Goal: Navigation & Orientation: Understand site structure

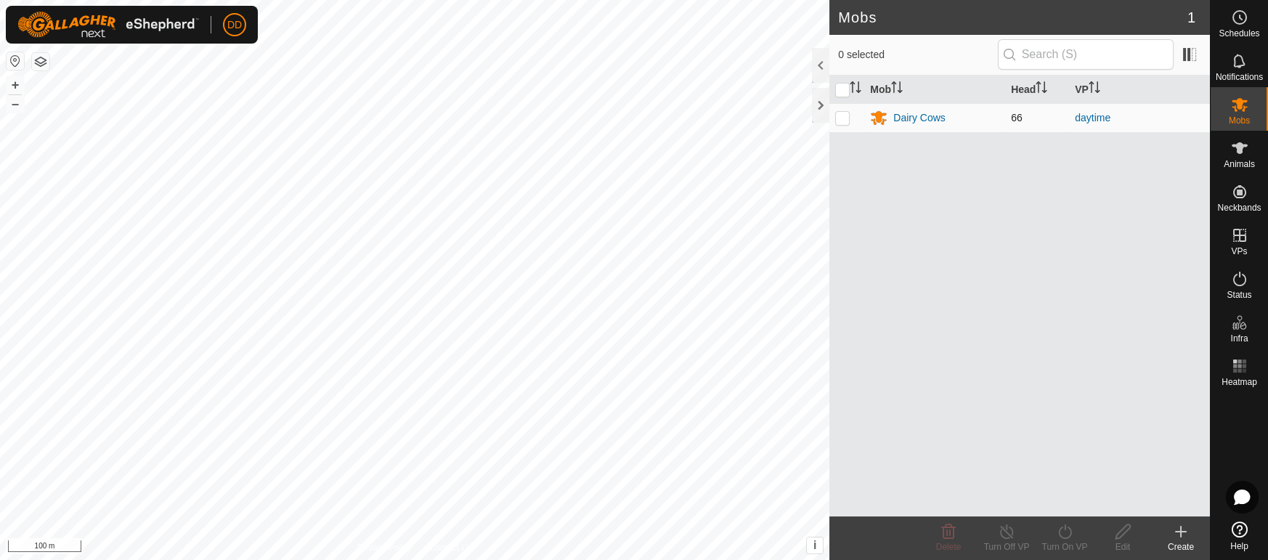
click at [844, 118] on p-checkbox at bounding box center [842, 118] width 15 height 12
checkbox input "true"
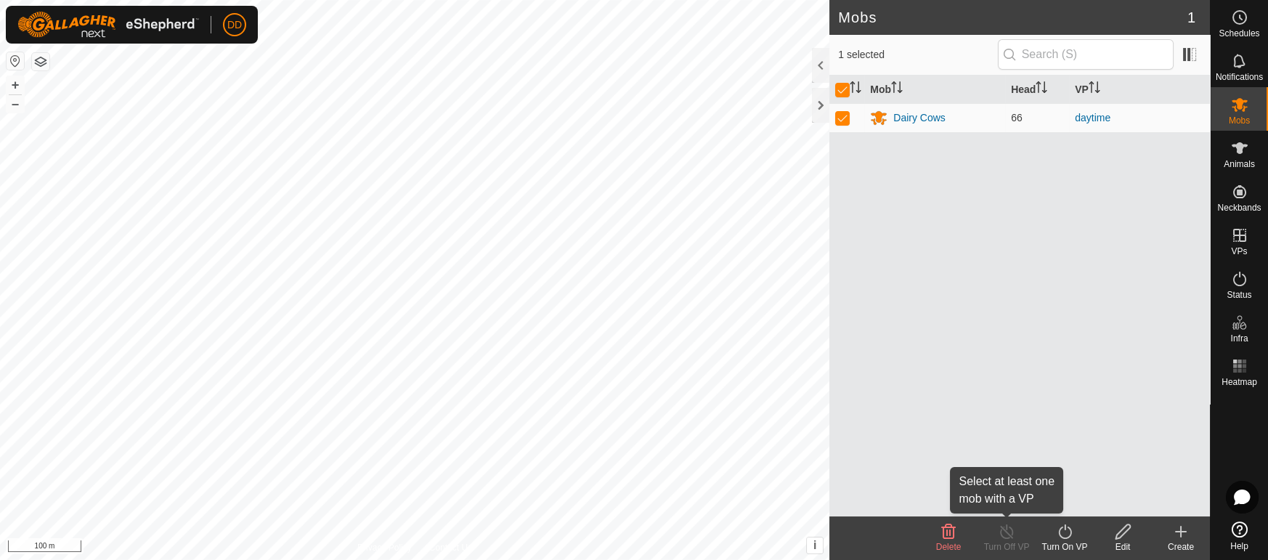
click at [1001, 526] on line at bounding box center [1007, 532] width 12 height 12
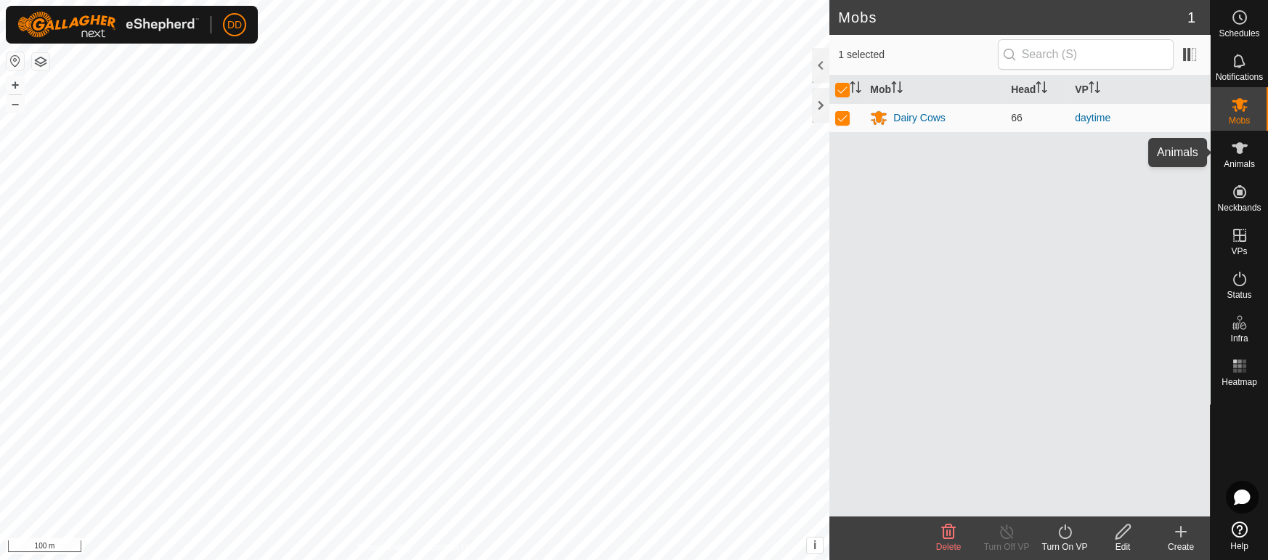
click at [1237, 155] on icon at bounding box center [1239, 147] width 17 height 17
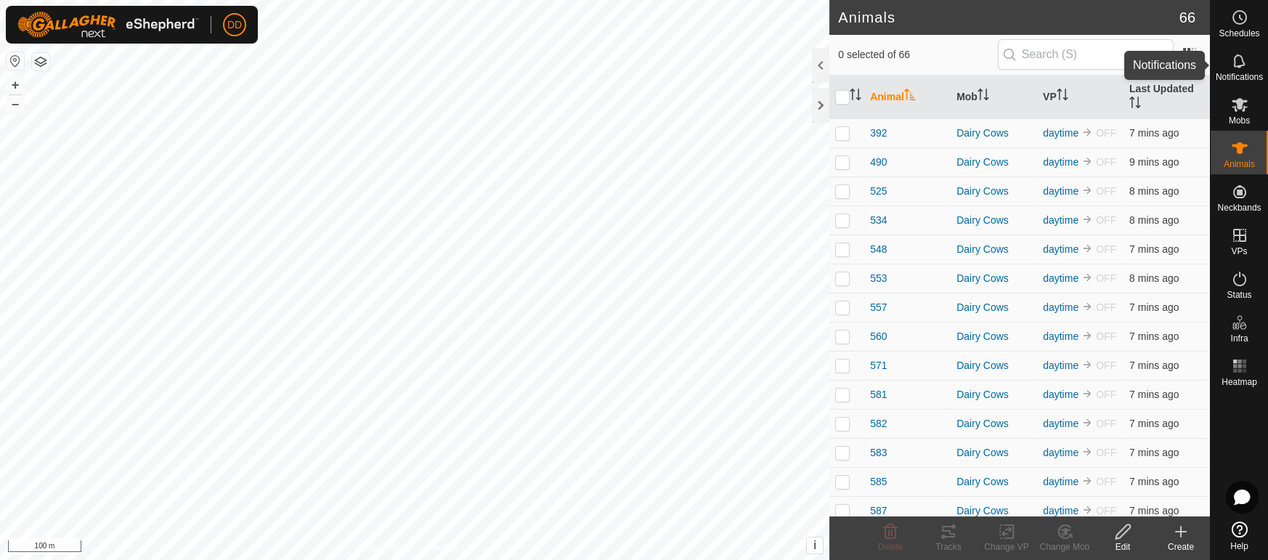
click at [1241, 68] on icon at bounding box center [1239, 60] width 17 height 17
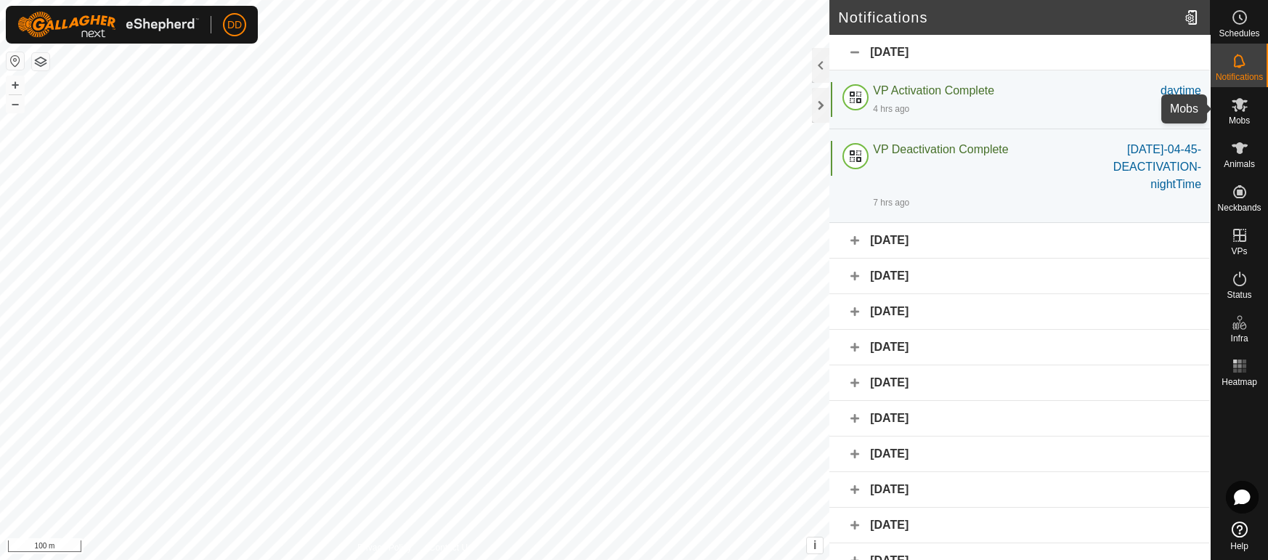
click at [1243, 107] on icon at bounding box center [1240, 105] width 16 height 14
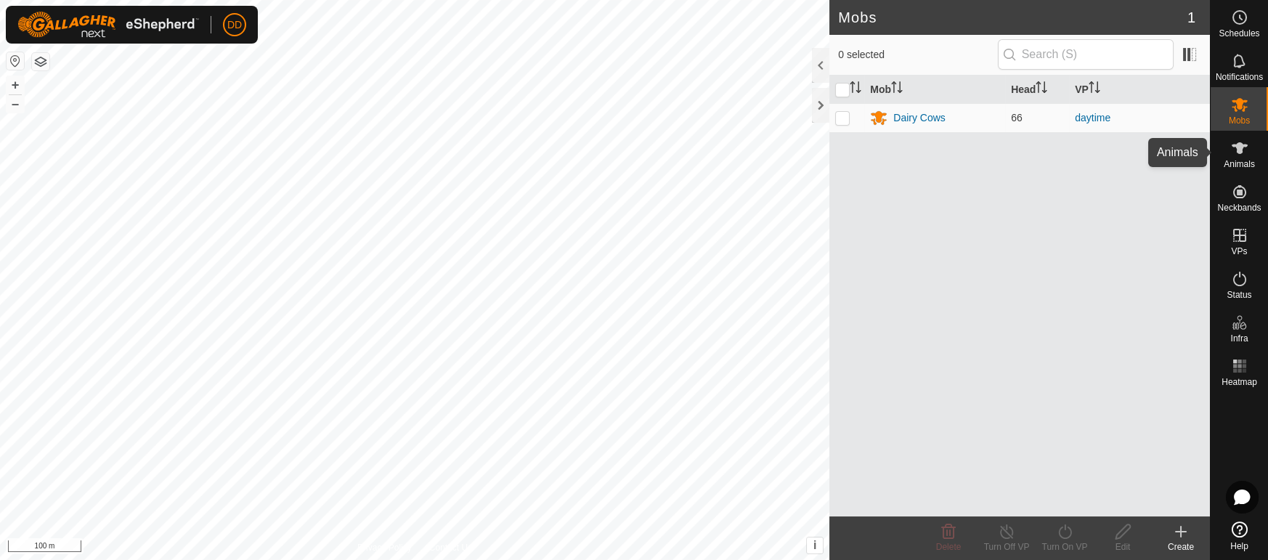
click at [1239, 152] on icon at bounding box center [1240, 148] width 16 height 12
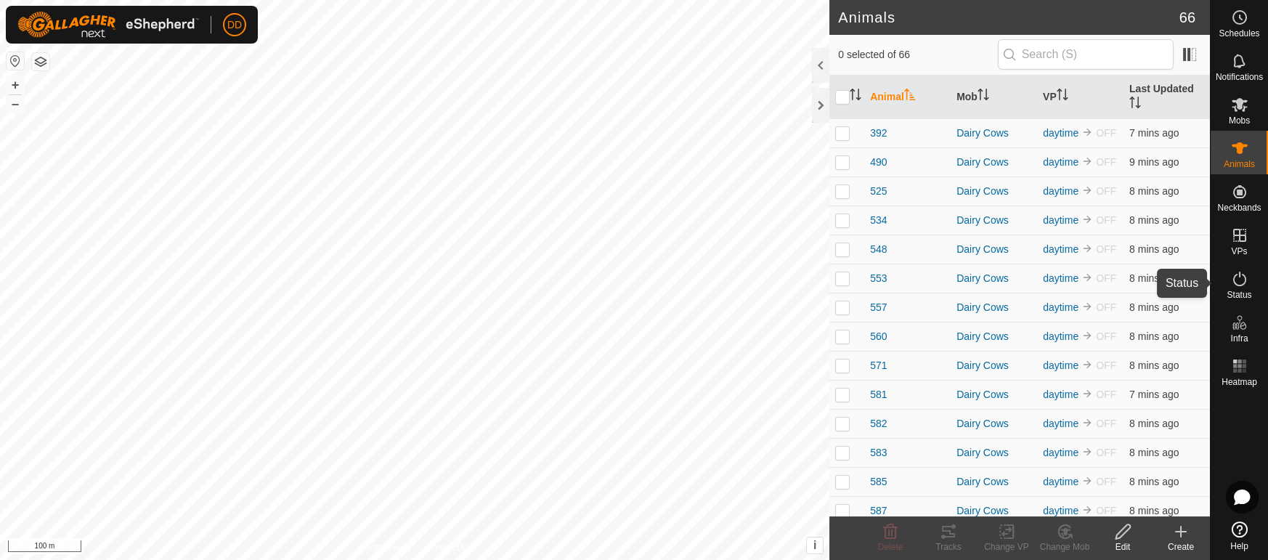
click at [1239, 288] on es-activation-svg-icon at bounding box center [1240, 278] width 26 height 23
